Goal: Use online tool/utility: Use online tool/utility

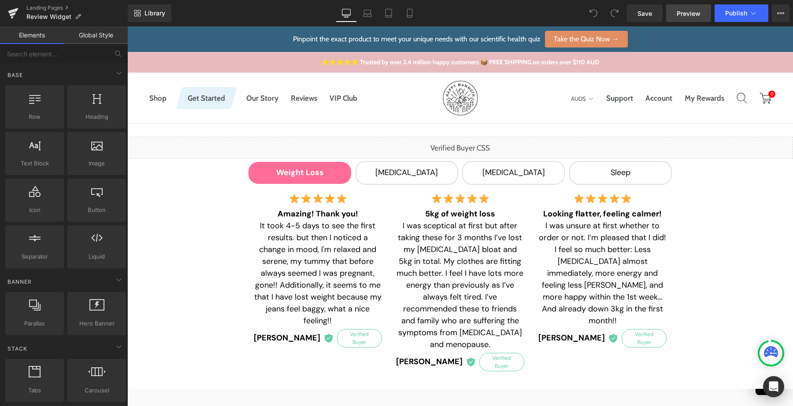
click at [686, 13] on span "Preview" at bounding box center [688, 13] width 24 height 9
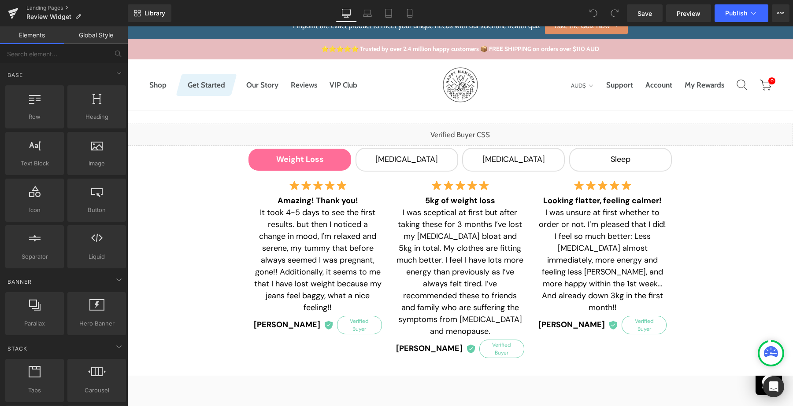
scroll to position [18, 0]
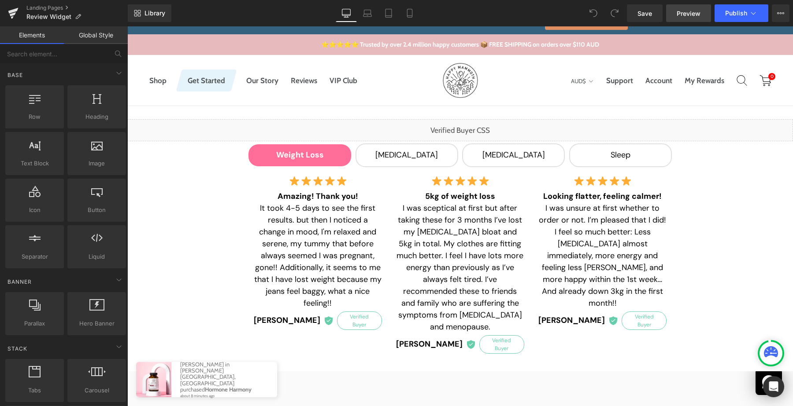
click at [678, 14] on span "Preview" at bounding box center [688, 13] width 24 height 9
